Goal: Information Seeking & Learning: Learn about a topic

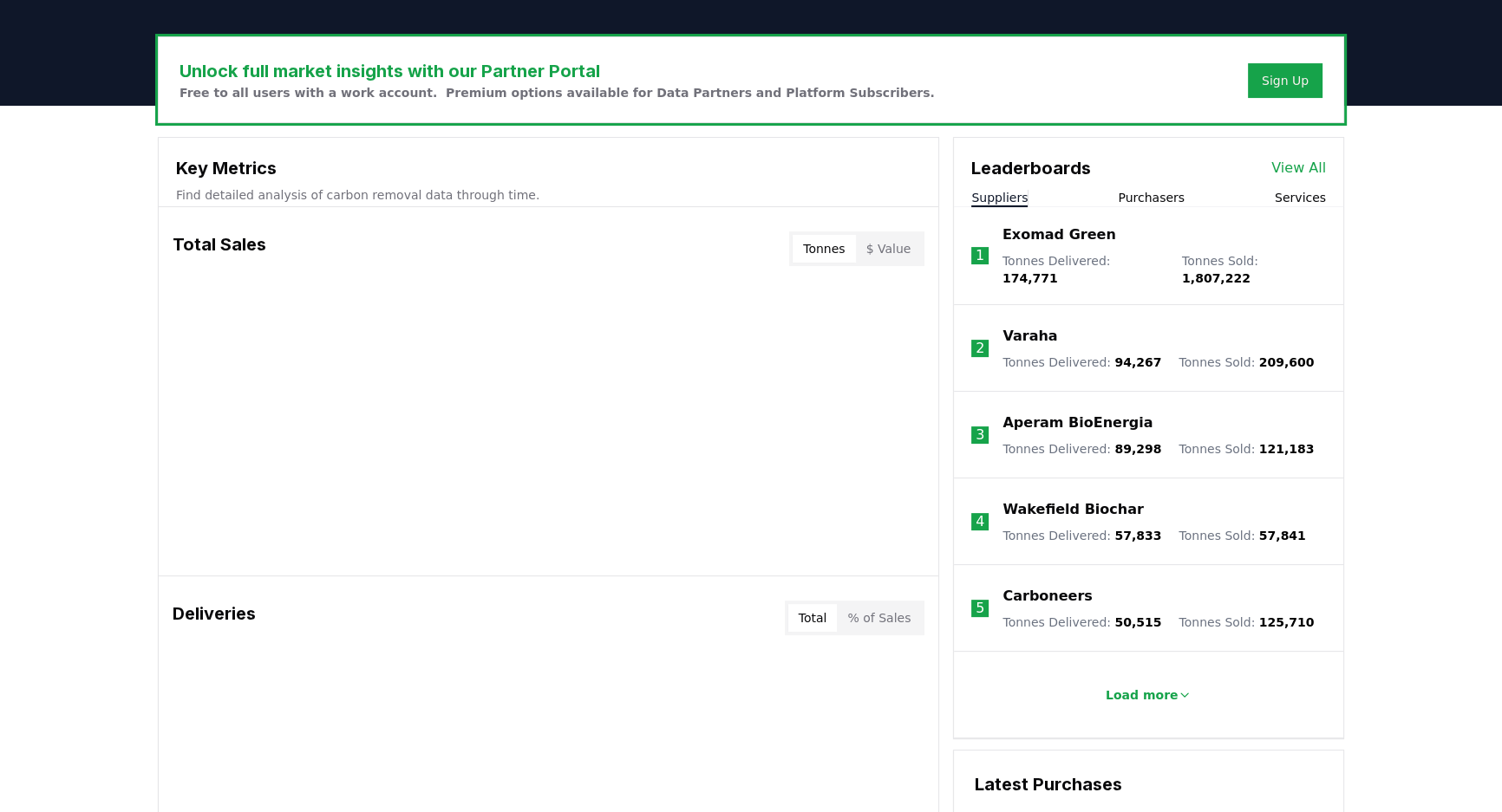
scroll to position [472, 0]
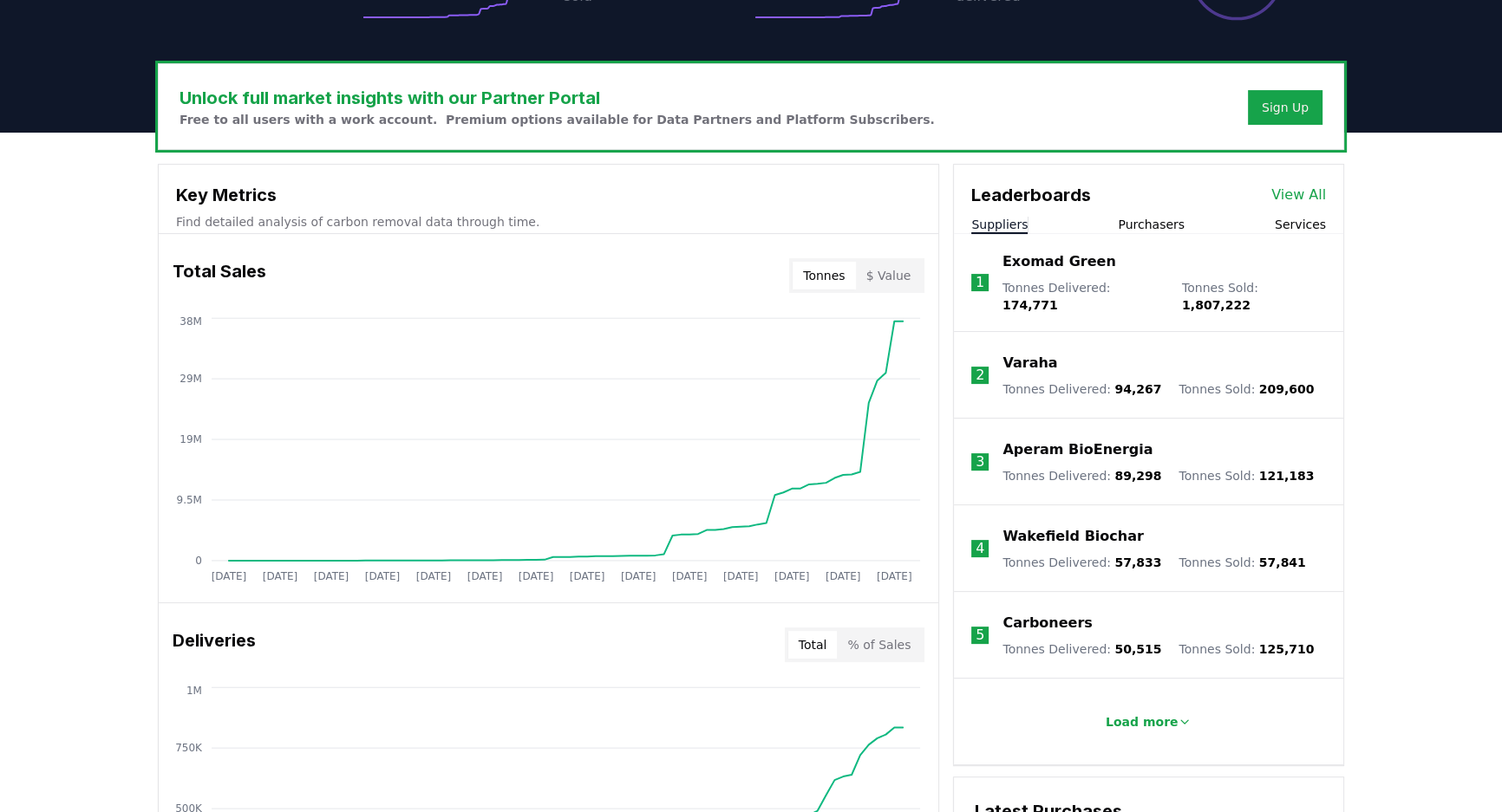
click at [823, 271] on button "Tonnes" at bounding box center [824, 276] width 63 height 28
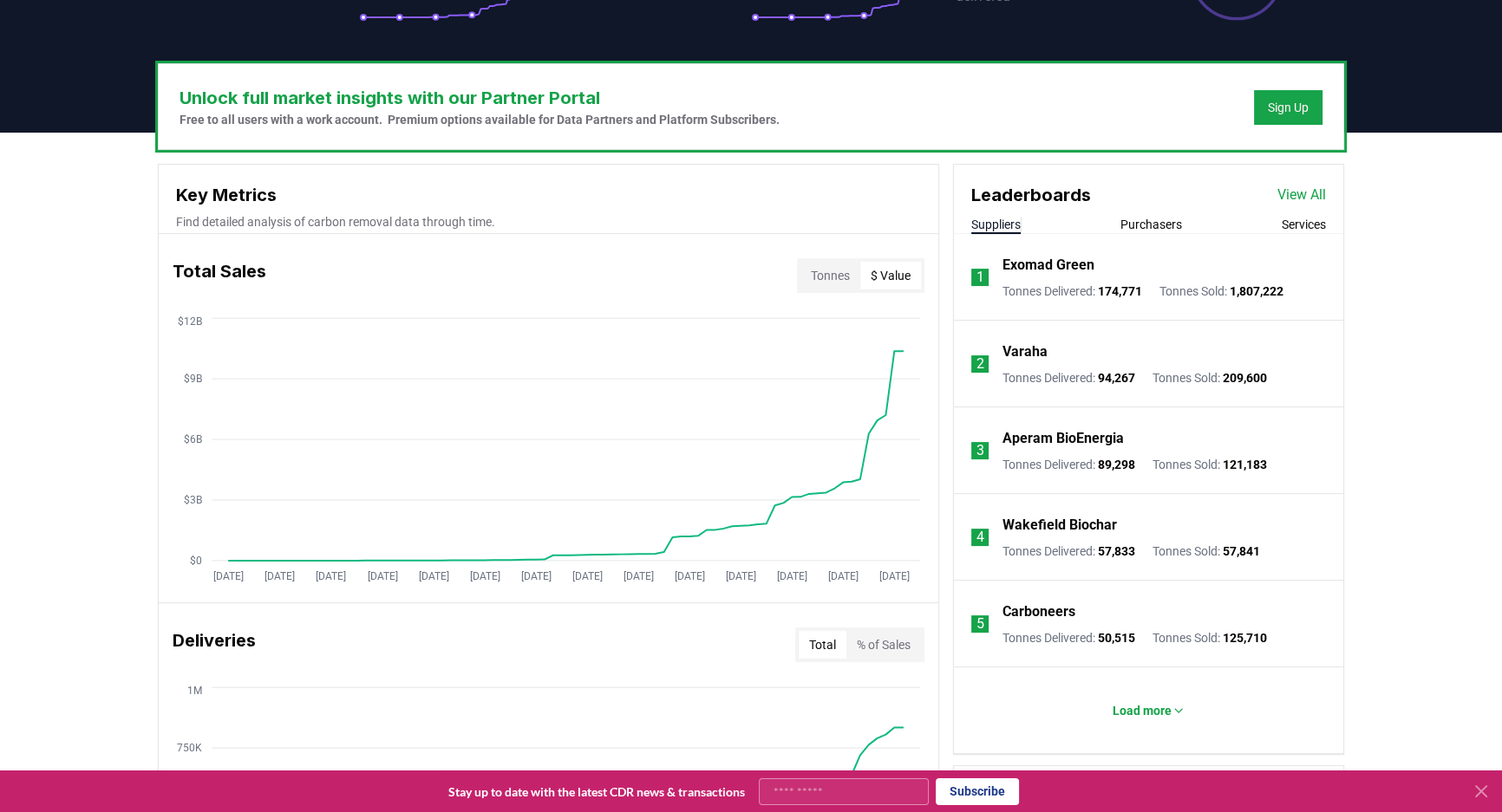
click at [898, 273] on button "$ Value" at bounding box center [891, 276] width 61 height 28
click at [851, 273] on button "Tonnes" at bounding box center [830, 276] width 60 height 28
click at [1154, 228] on button "Purchasers" at bounding box center [1151, 224] width 62 height 18
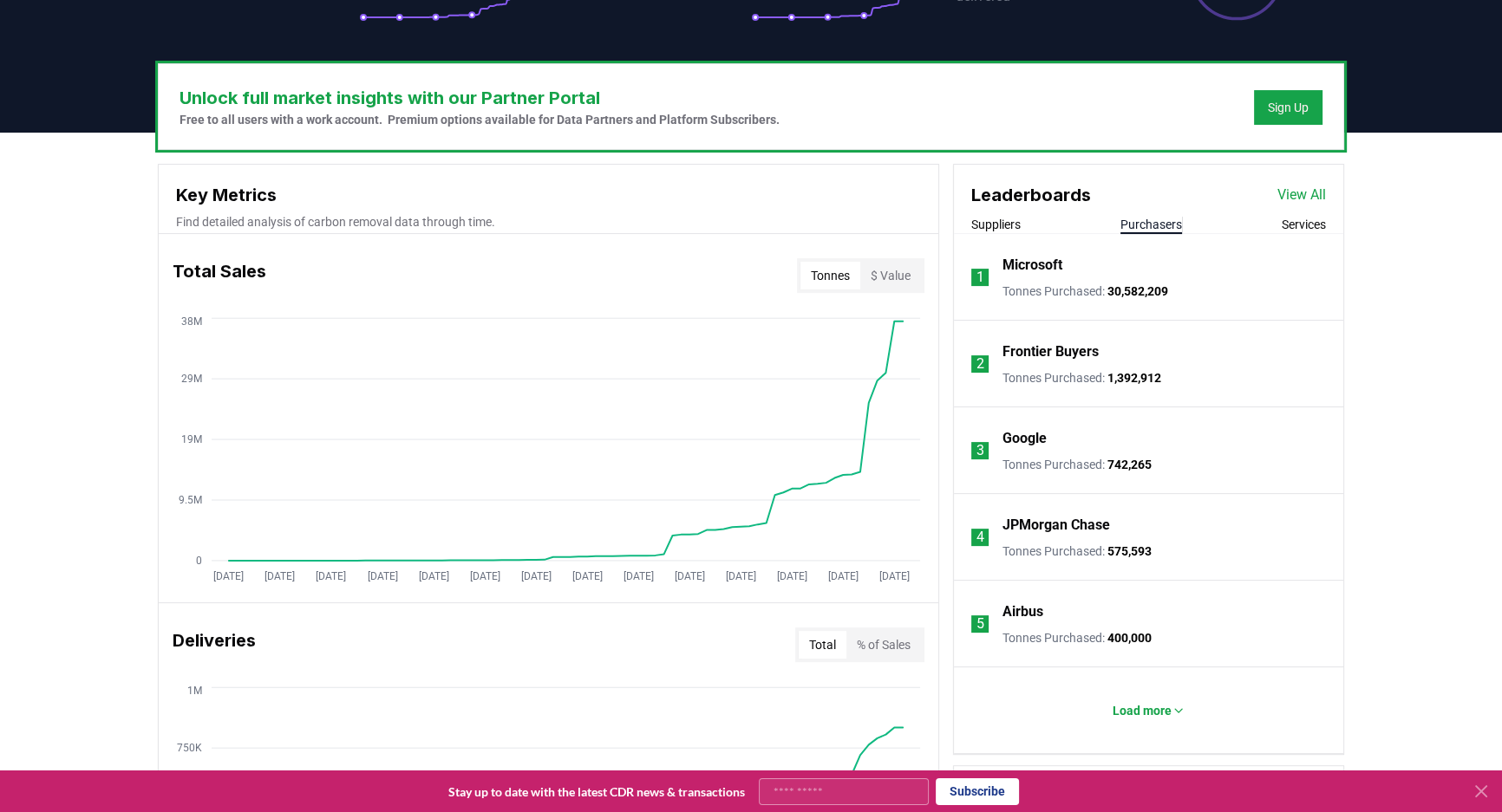
scroll to position [552, 0]
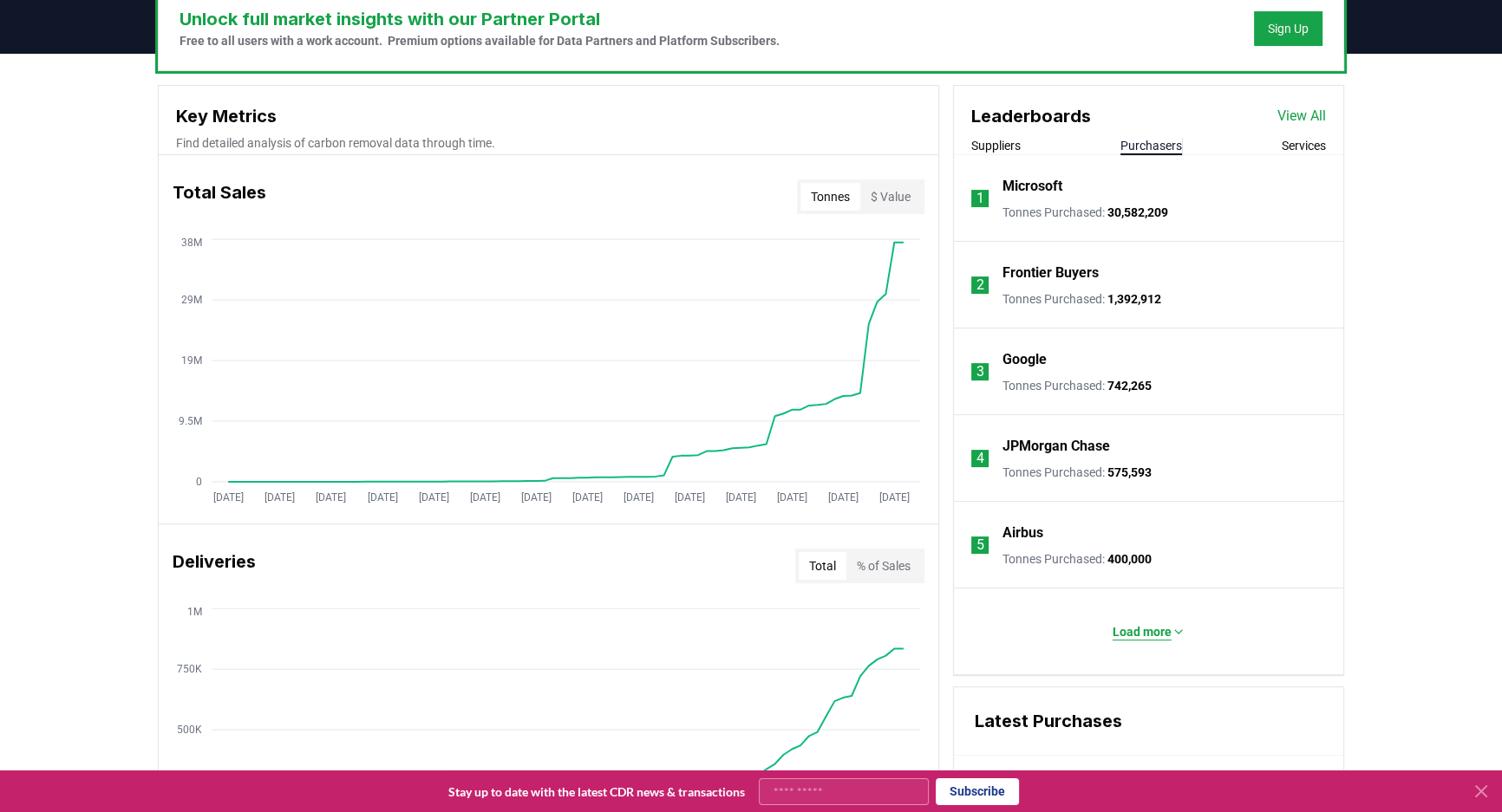
click at [1179, 622] on button "Load more" at bounding box center [1148, 632] width 101 height 35
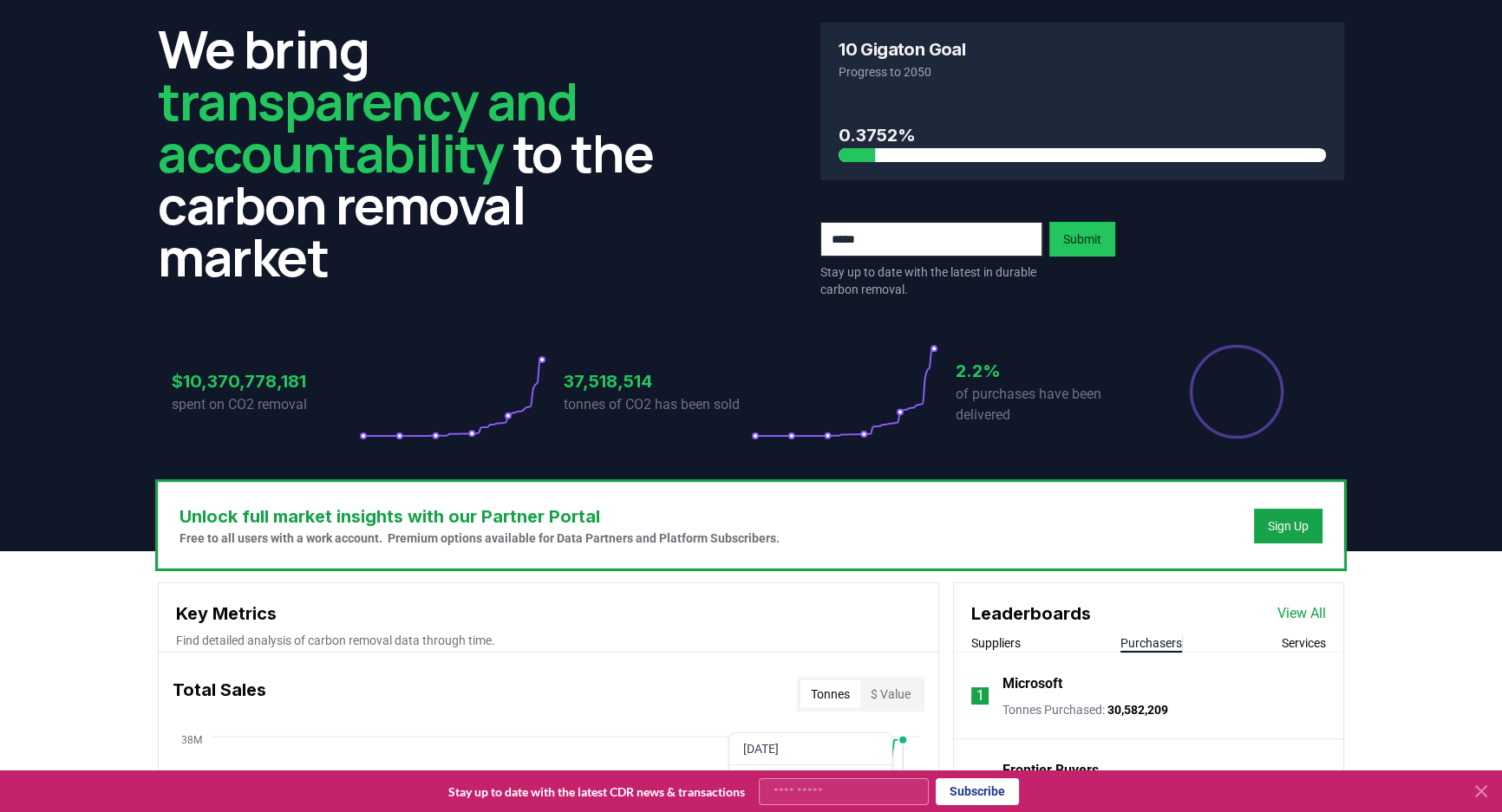
scroll to position [0, 0]
